Goal: Navigation & Orientation: Find specific page/section

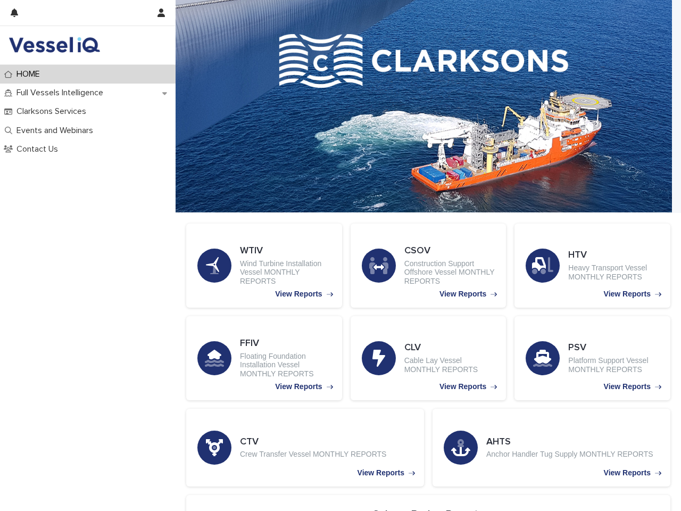
click at [79, 13] on div at bounding box center [79, 13] width 137 height 26
click at [18, 16] on icon "button" at bounding box center [14, 13] width 7 height 9
click at [163, 13] on icon "button" at bounding box center [161, 13] width 7 height 9
click at [424, 106] on div at bounding box center [340, 255] width 681 height 511
